Goal: Information Seeking & Learning: Learn about a topic

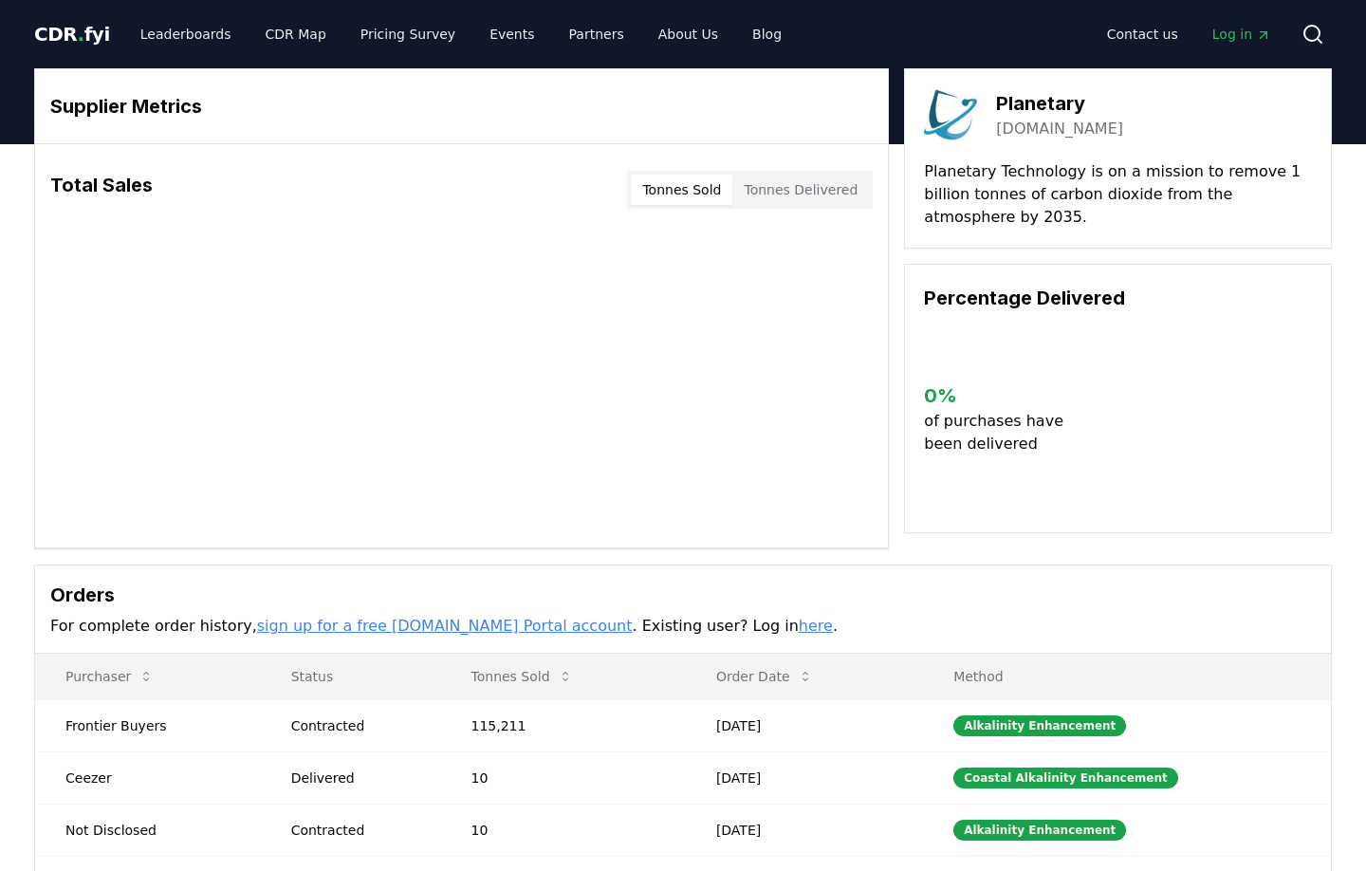
scroll to position [193, 0]
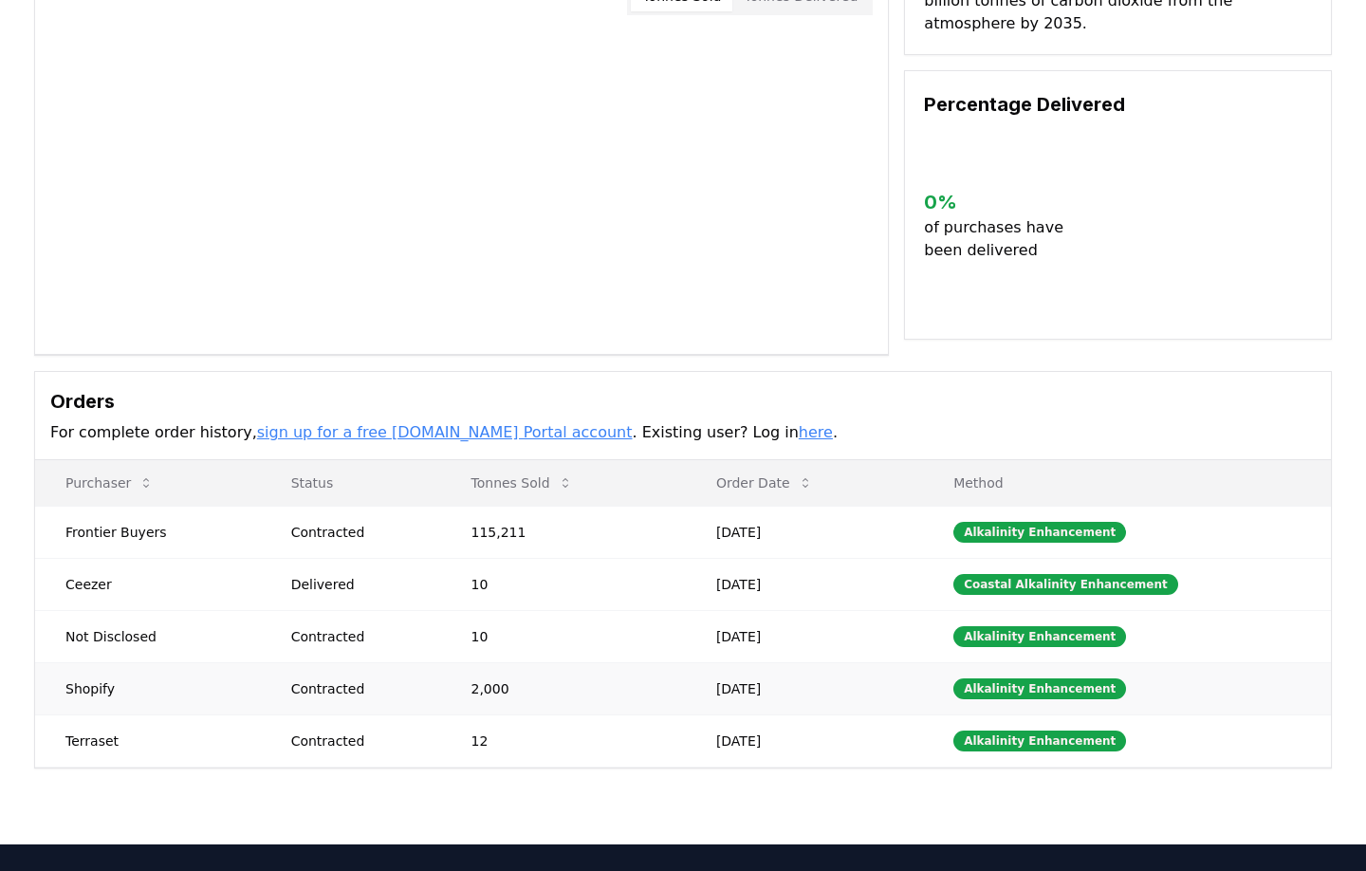
click at [485, 689] on body "CDR . fyi Leaderboards CDR Map Pricing Survey Events Partners About Us Blog Con…" at bounding box center [683, 464] width 1366 height 1314
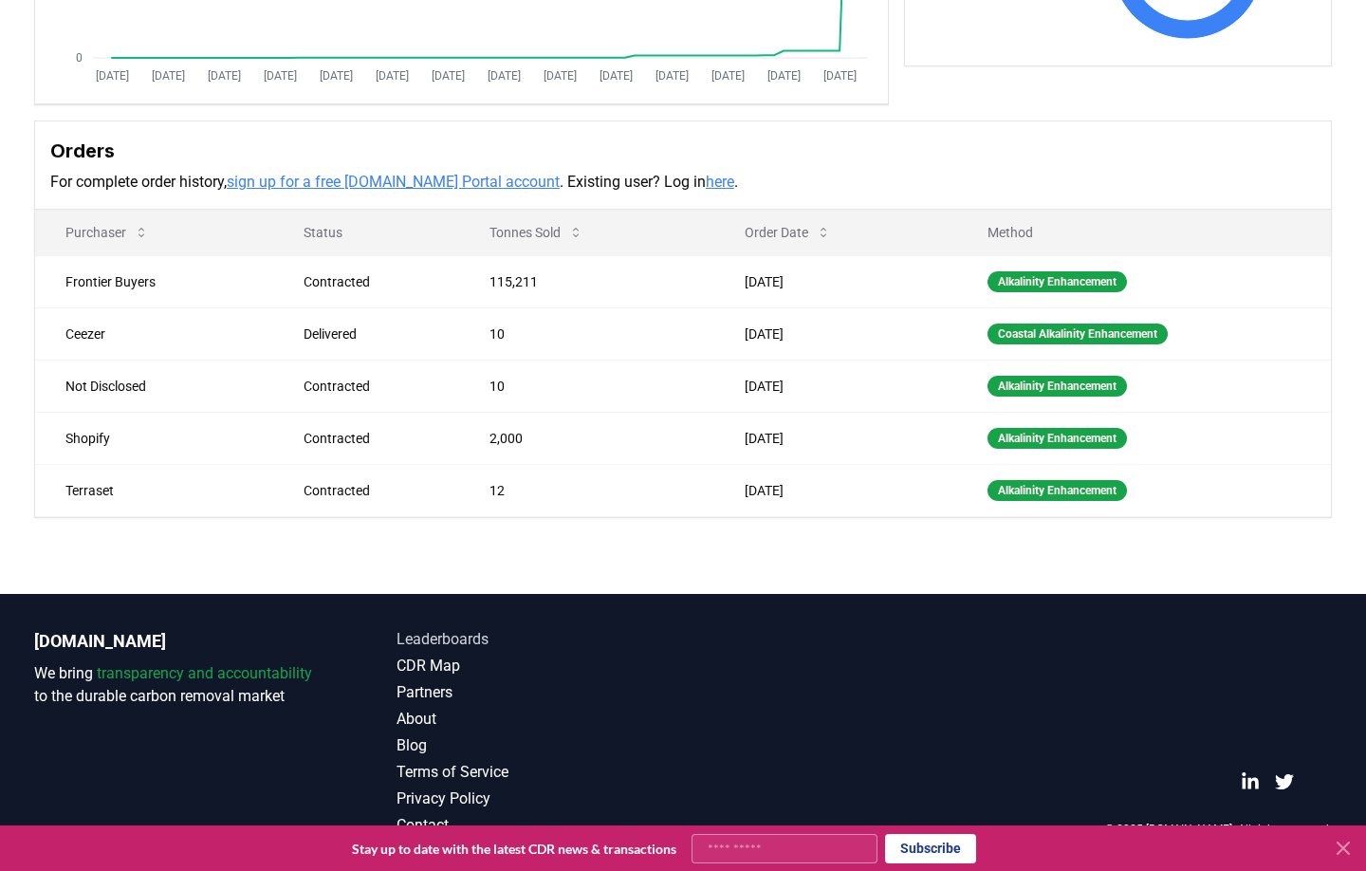
scroll to position [0, 0]
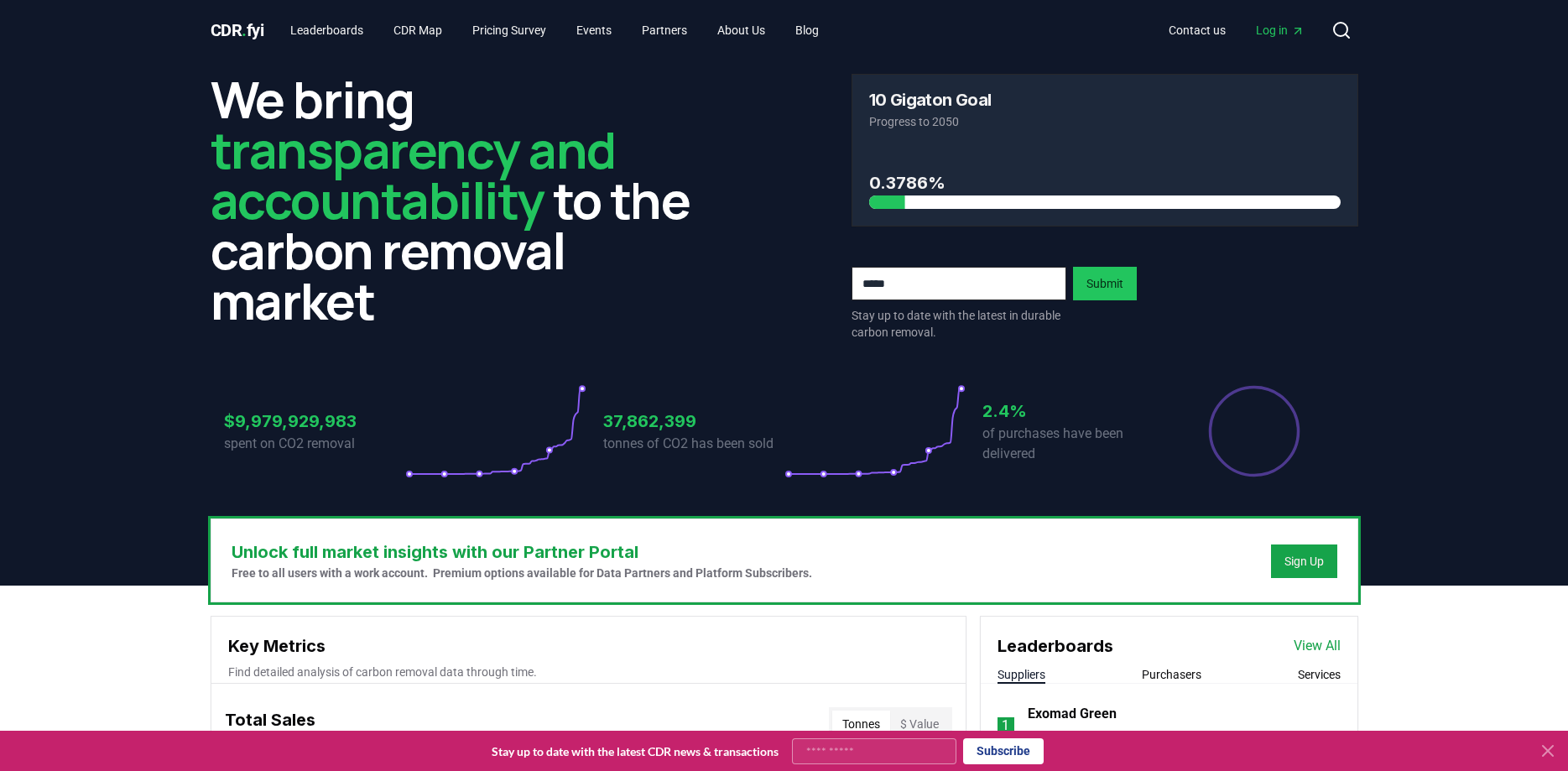
click at [1207, 37] on span "Log in" at bounding box center [1280, 30] width 49 height 17
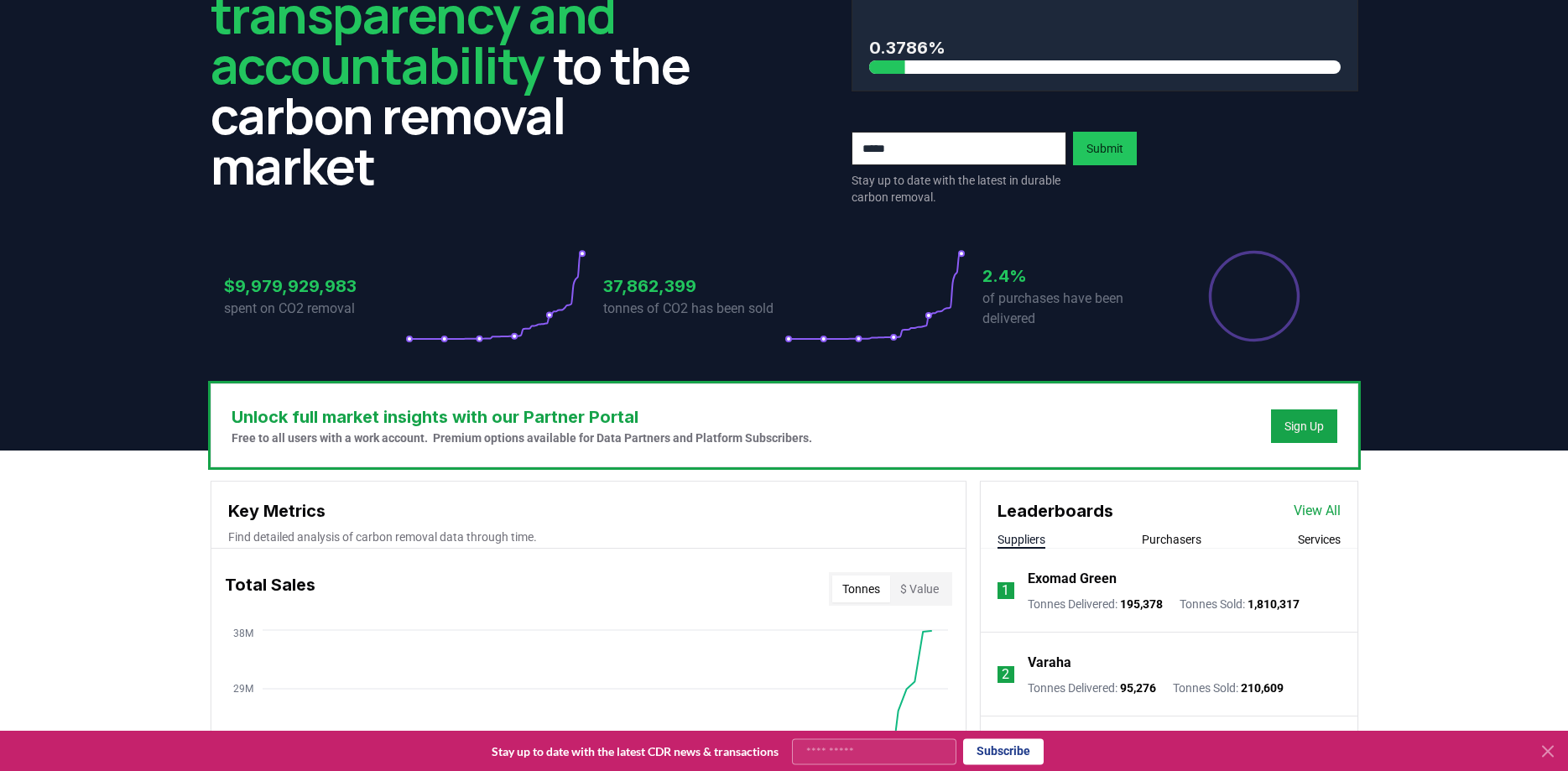
scroll to position [256, 0]
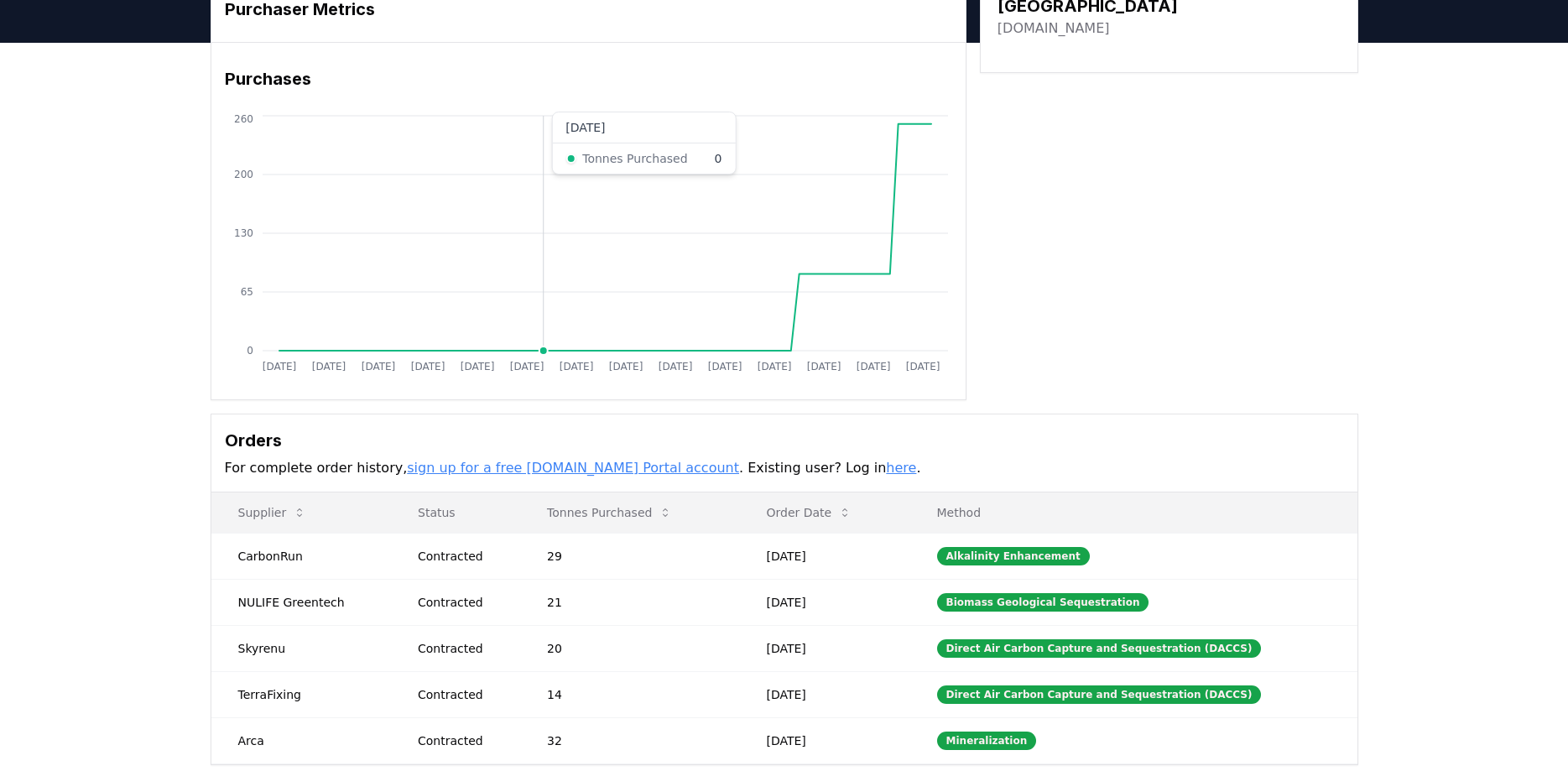
scroll to position [171, 0]
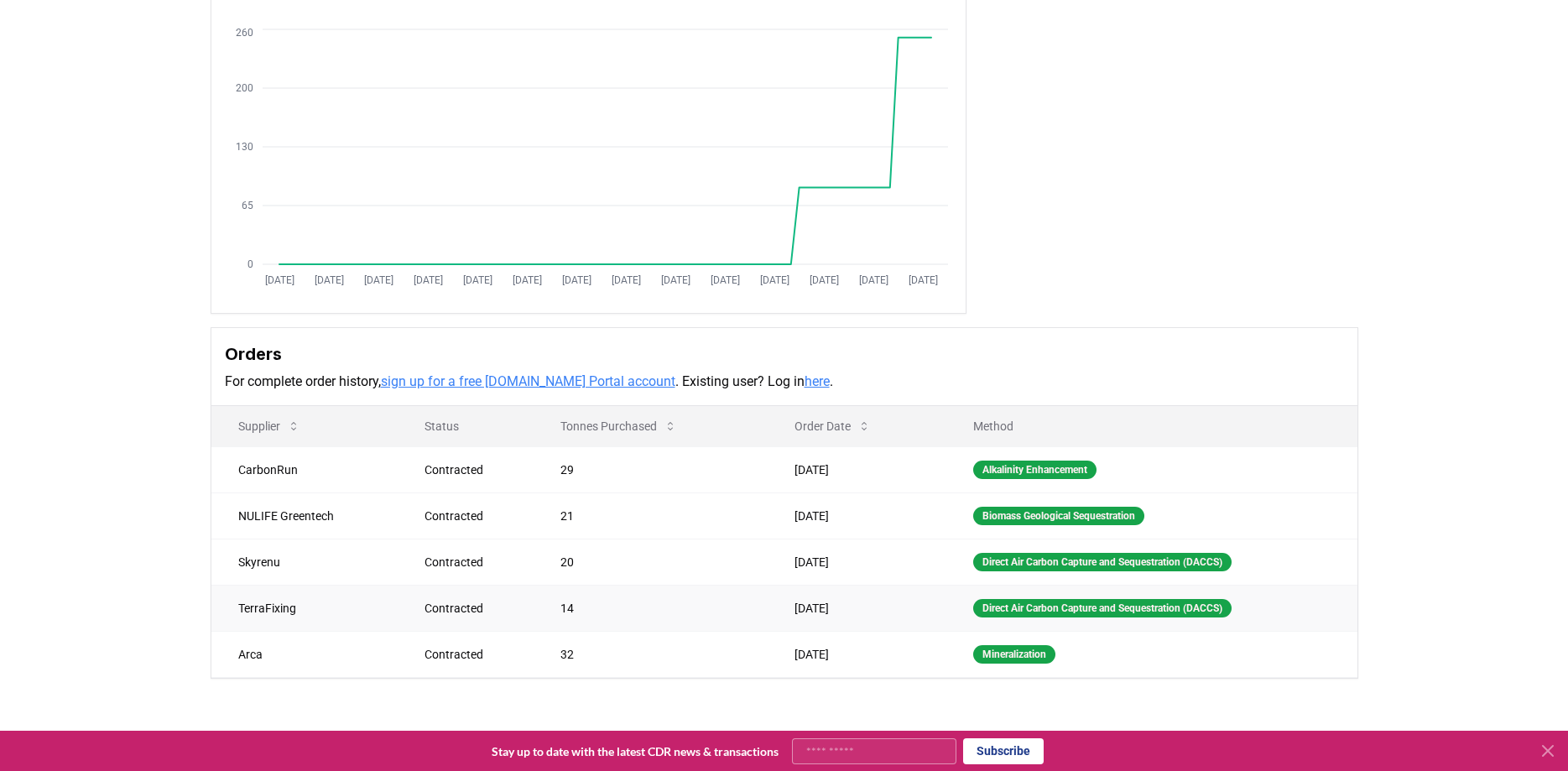
click at [315, 602] on td "TerraFixing" at bounding box center [304, 607] width 187 height 46
click at [280, 559] on td "Skyrenu" at bounding box center [304, 561] width 187 height 46
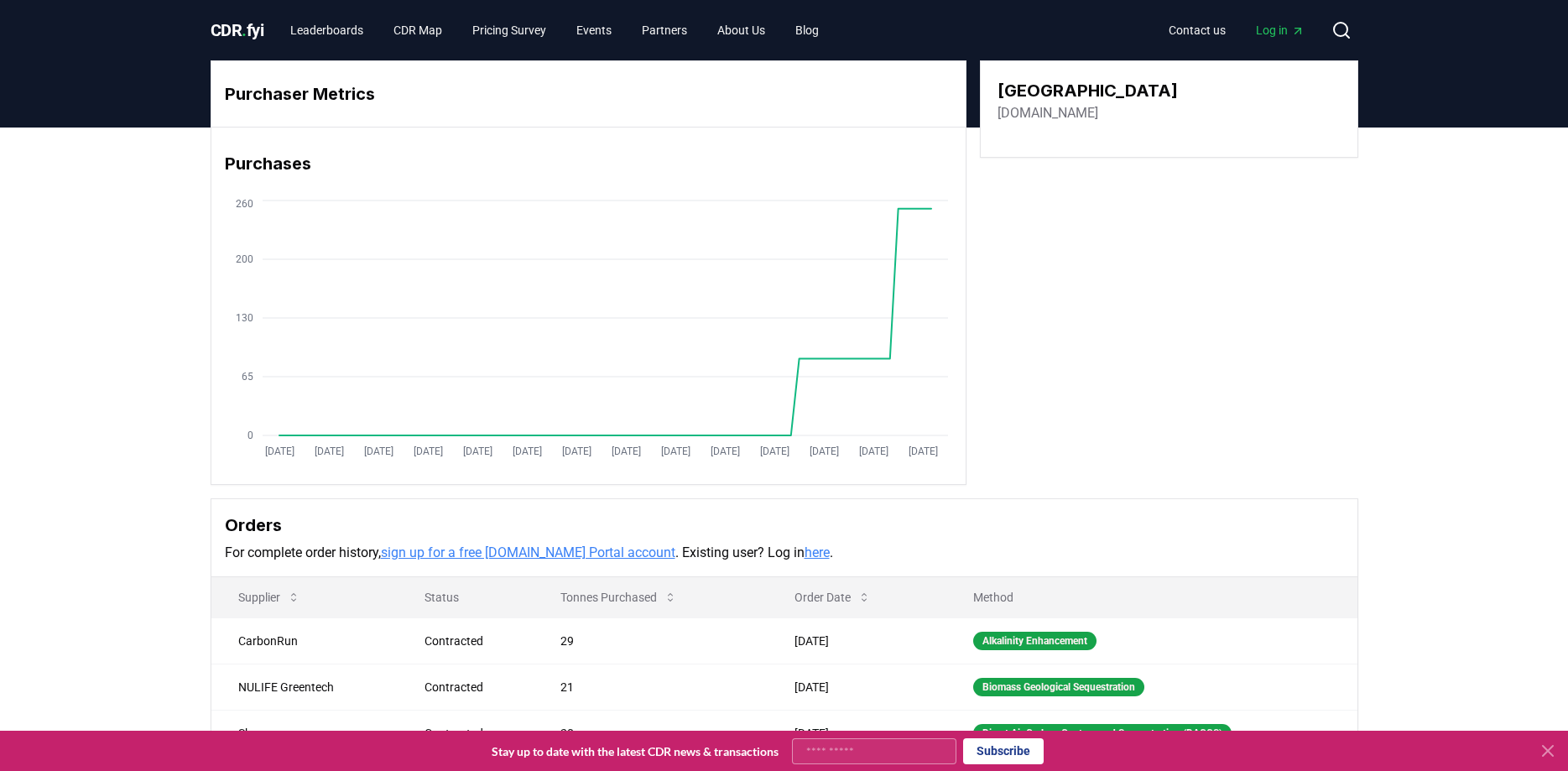
click at [1082, 238] on div "Purchaser Metrics Purchases [DATE] [DATE] [DATE] [DATE] [DATE] [DATE] [DATE] [D…" at bounding box center [784, 272] width 1147 height 424
